Goal: Navigation & Orientation: Find specific page/section

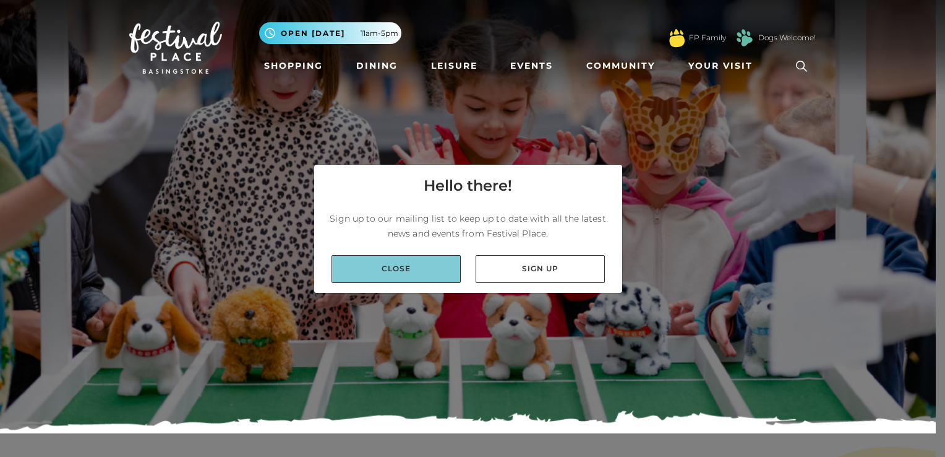
click at [393, 259] on link "Close" at bounding box center [396, 269] width 129 height 28
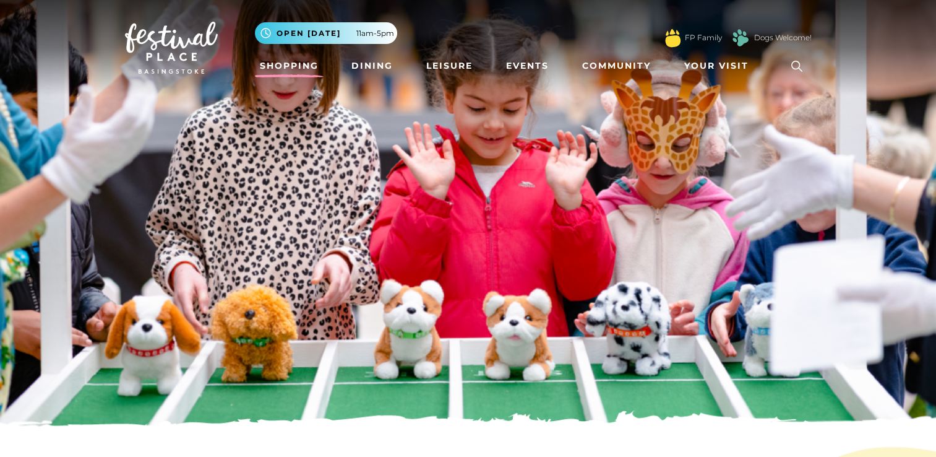
click at [296, 67] on link "Shopping" at bounding box center [289, 65] width 69 height 23
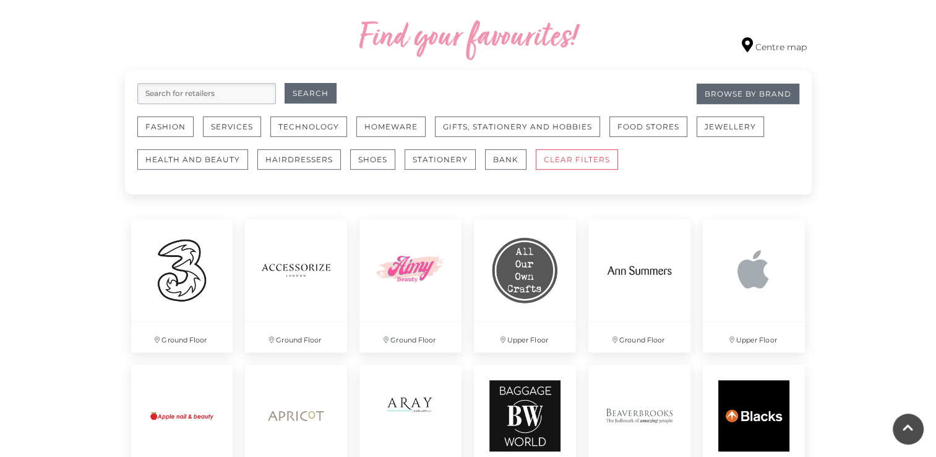
scroll to position [619, 0]
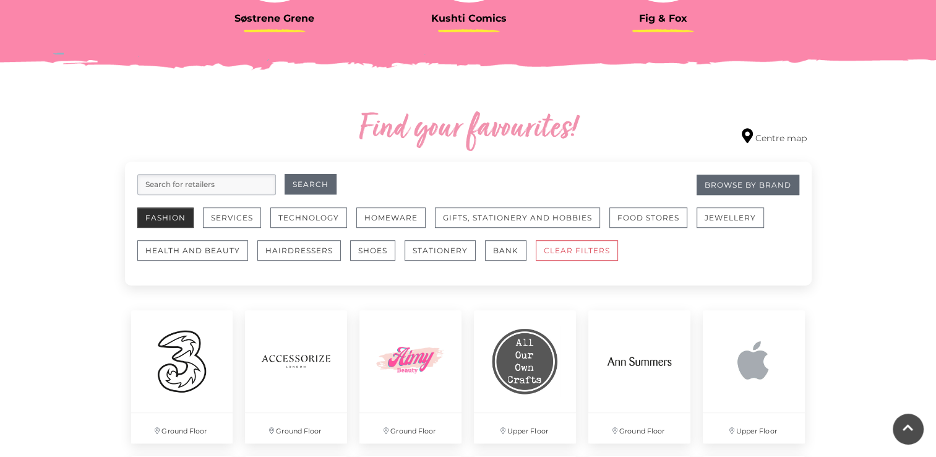
click at [163, 217] on button "Fashion" at bounding box center [165, 217] width 56 height 20
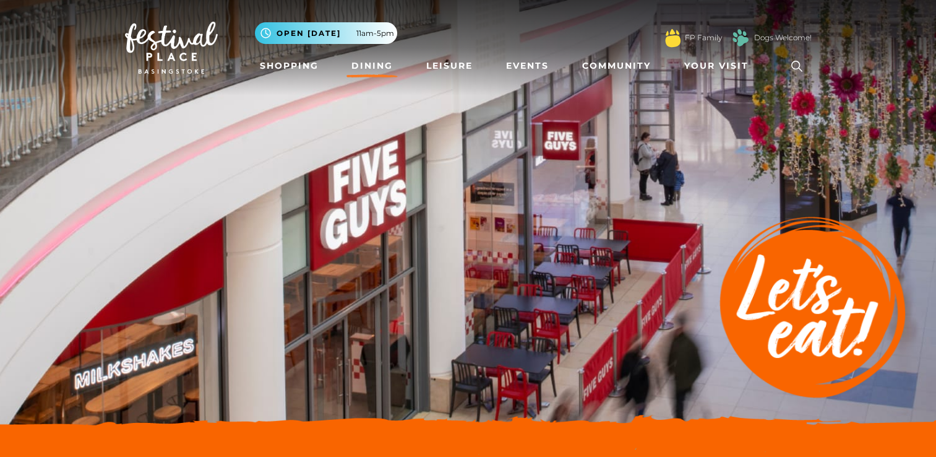
drag, startPoint x: 337, startPoint y: 265, endPoint x: 657, endPoint y: 205, distance: 325.3
click at [657, 205] on img at bounding box center [468, 216] width 936 height 433
click at [304, 31] on span "Open [DATE]" at bounding box center [309, 33] width 64 height 11
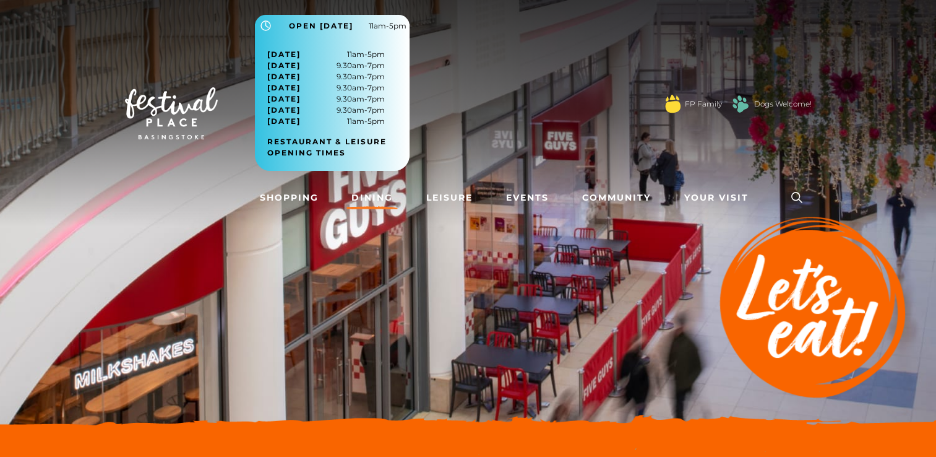
click at [488, 48] on div ".st5{fill:none;stroke:#FFFFFF;stroke-width:2.29;stroke-miterlimit:10;} Open tod…" at bounding box center [533, 99] width 557 height 168
